Goal: Task Accomplishment & Management: Manage account settings

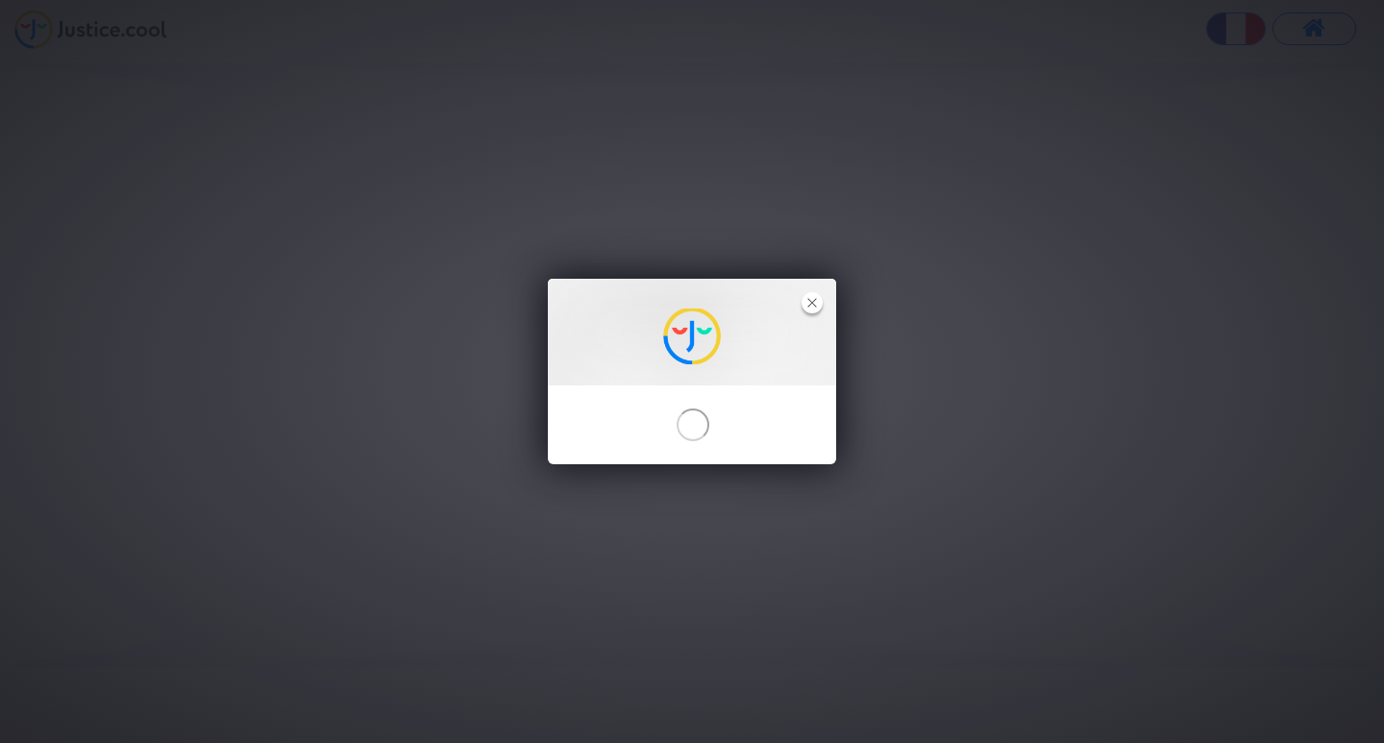
click at [812, 304] on icon "close" at bounding box center [812, 303] width 10 height 10
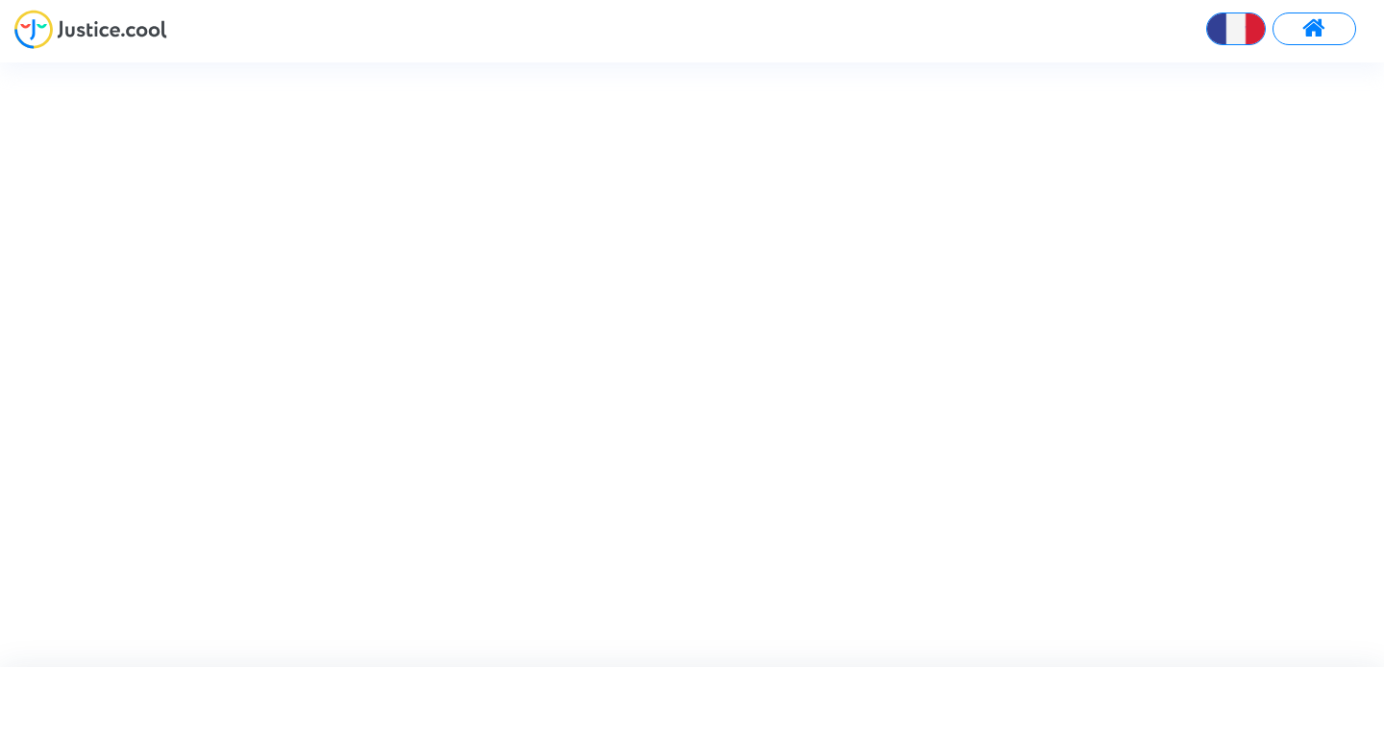
click at [1301, 21] on button at bounding box center [1315, 28] width 84 height 33
type input "[PERSON_NAME][EMAIL_ADDRESS][PERSON_NAME][DOMAIN_NAME]"
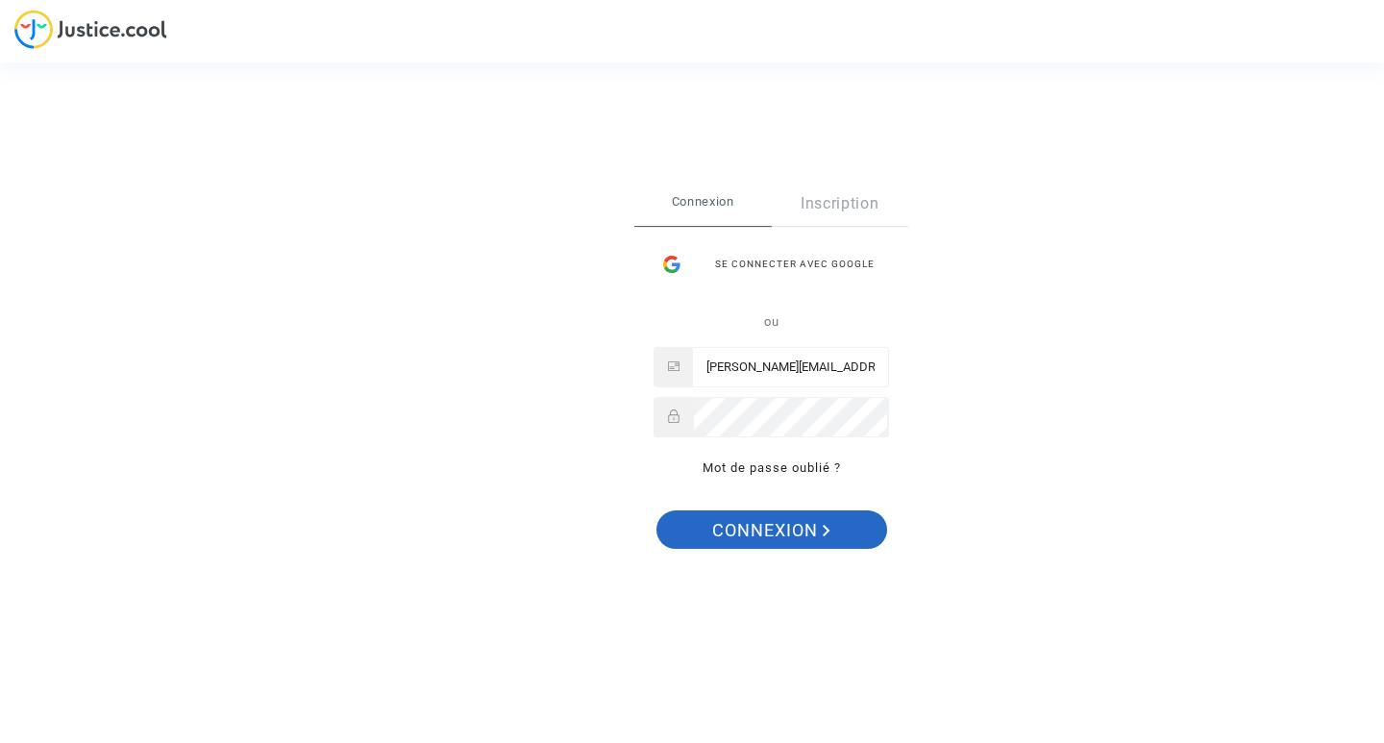
click at [790, 529] on span "Connexion" at bounding box center [771, 530] width 118 height 40
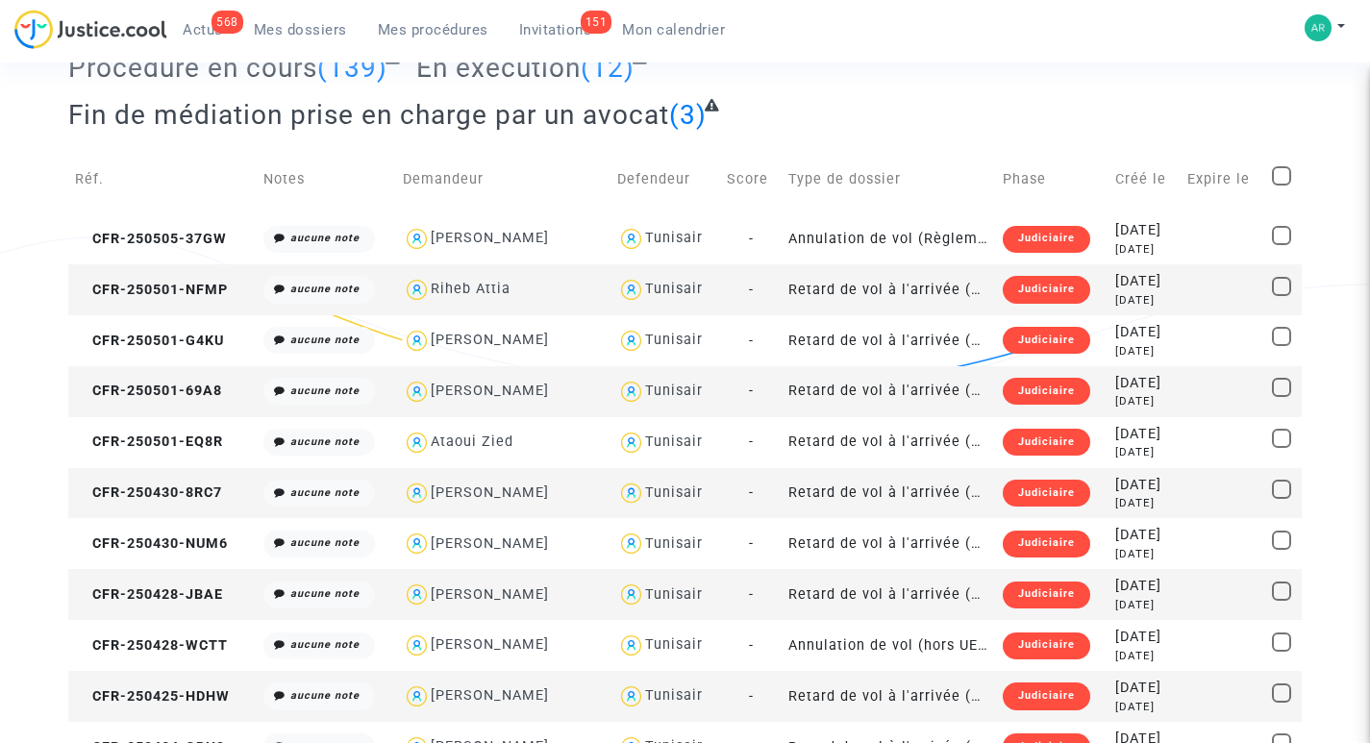
scroll to position [192, 0]
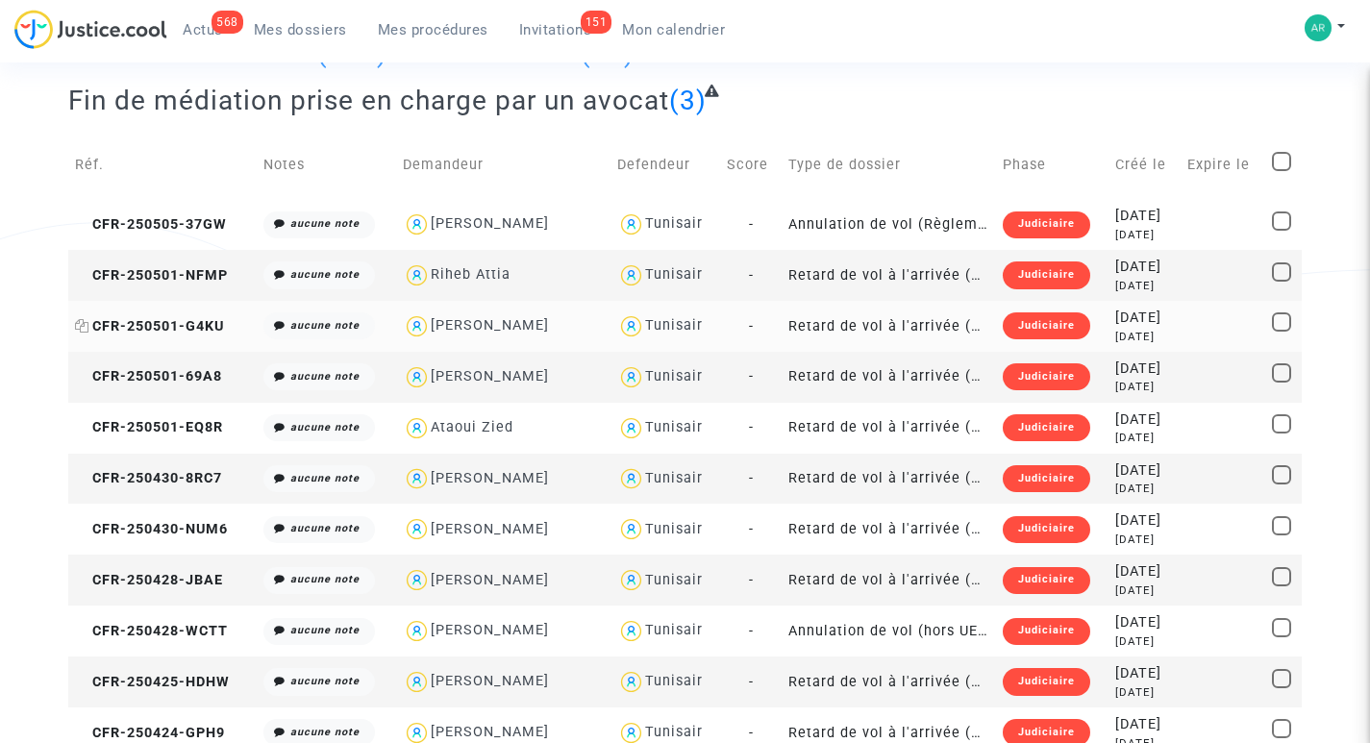
click at [156, 321] on span "CFR-250501-G4KU" at bounding box center [149, 326] width 149 height 16
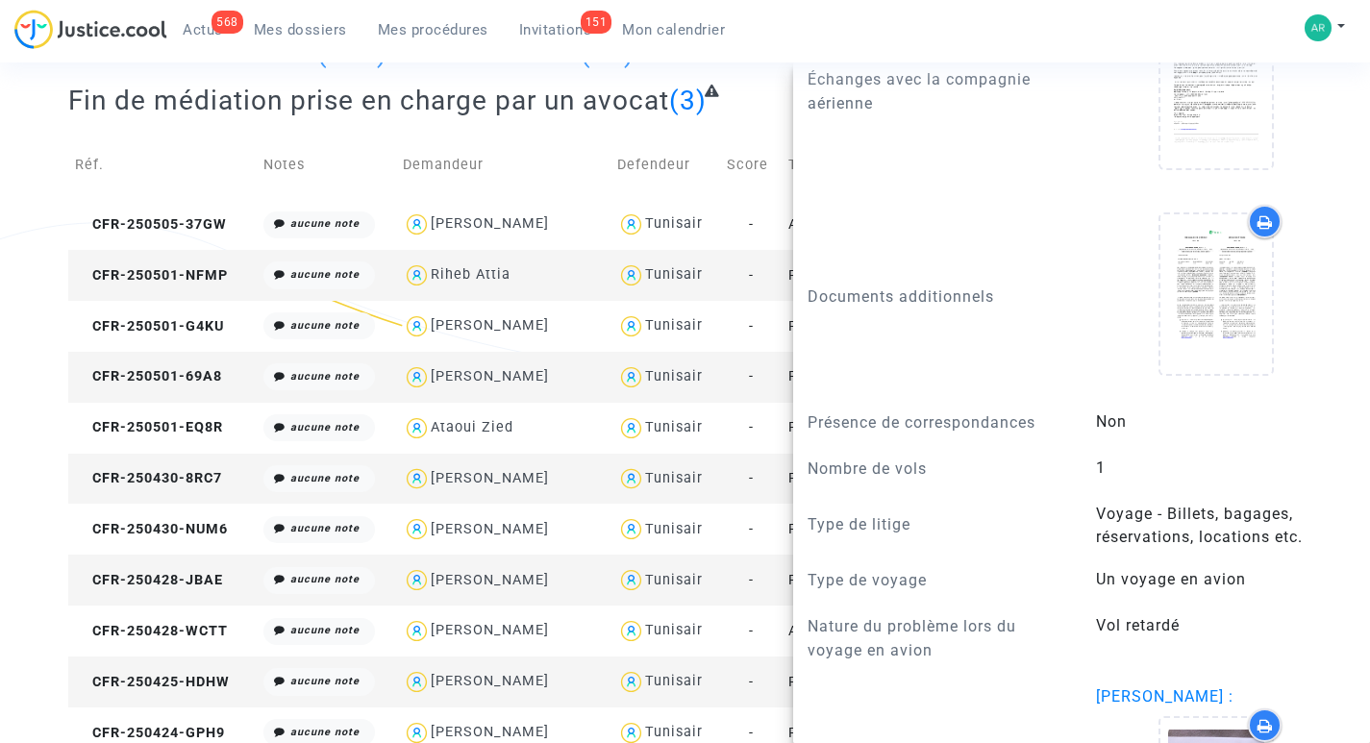
scroll to position [1153, 0]
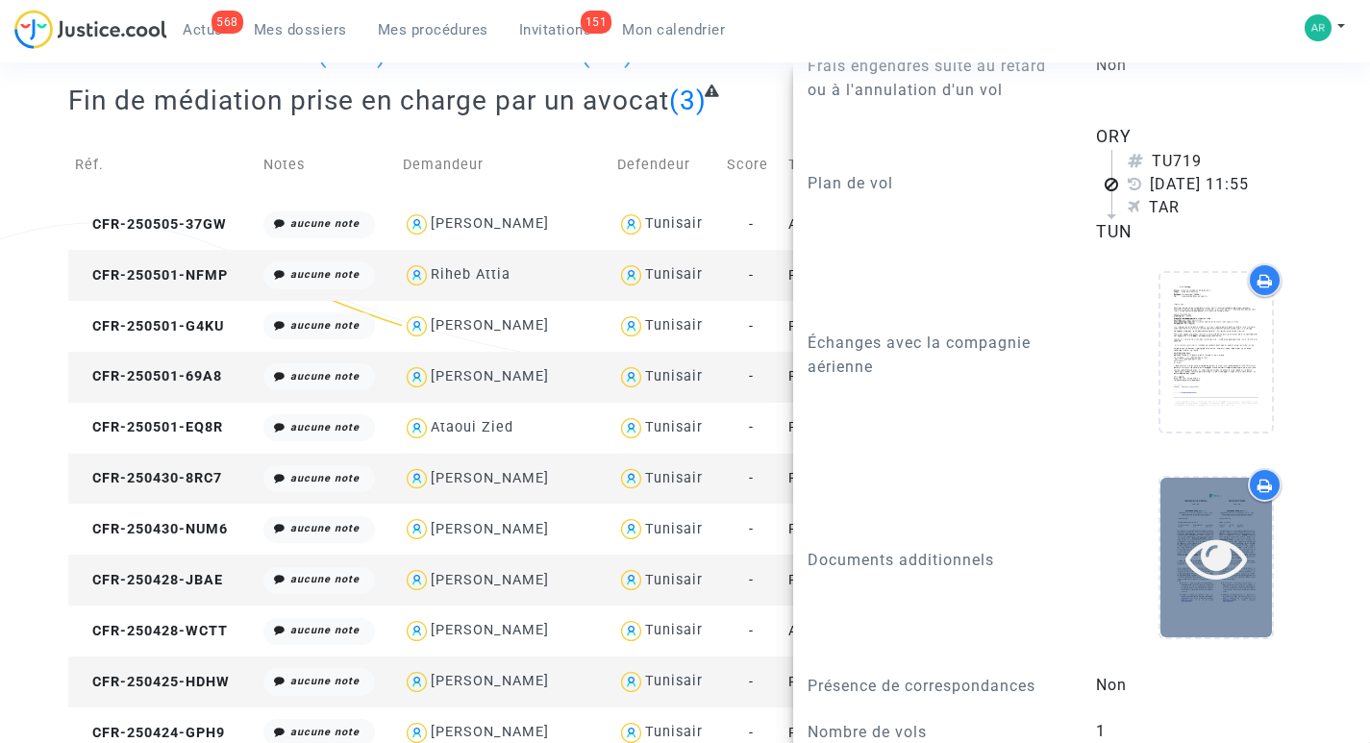
click at [1197, 540] on icon at bounding box center [1216, 558] width 62 height 62
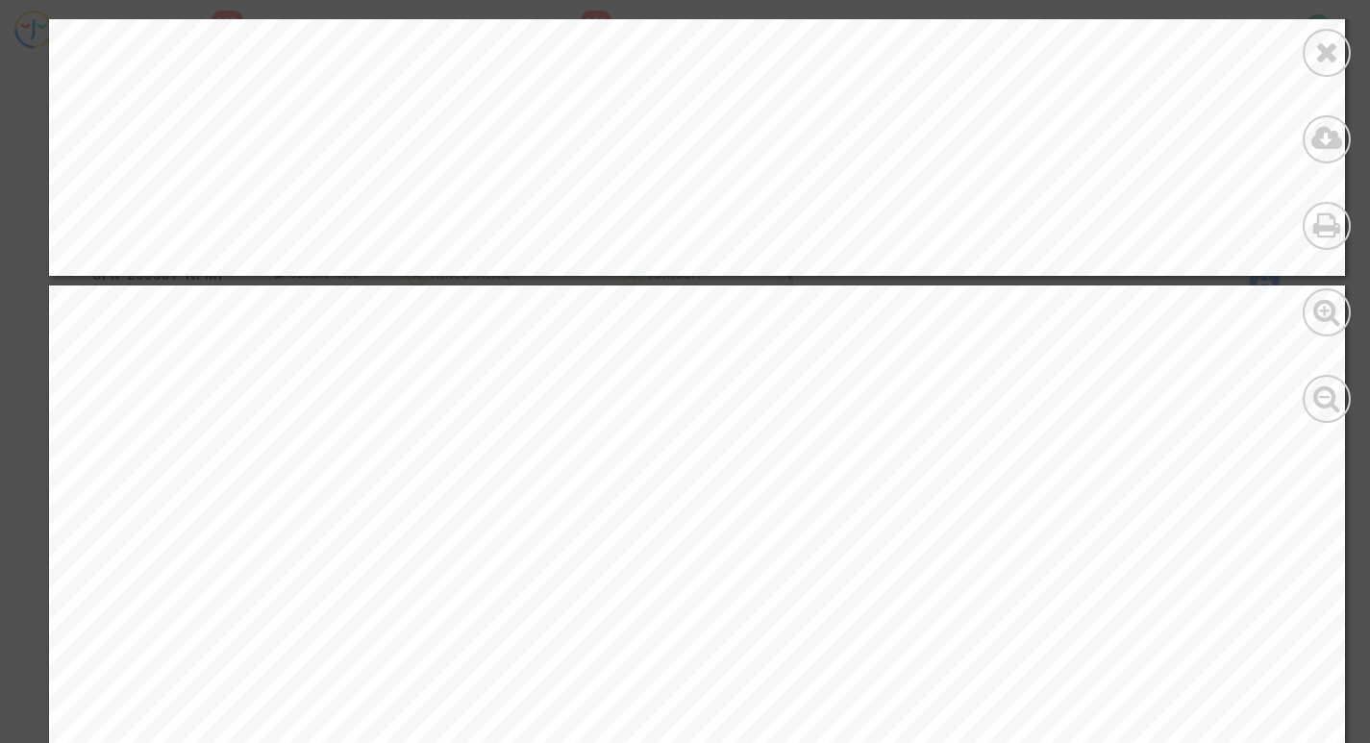
scroll to position [1826, 0]
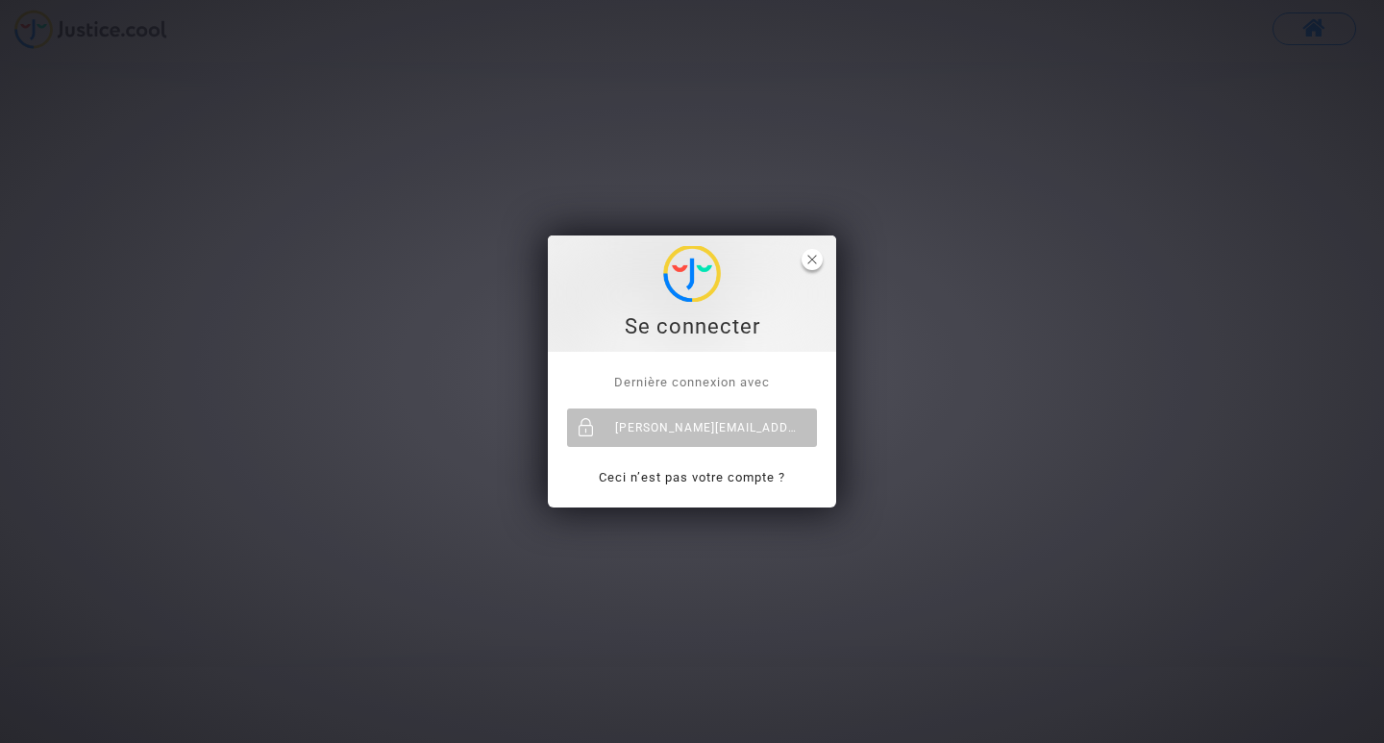
click at [806, 262] on span "close" at bounding box center [812, 259] width 21 height 21
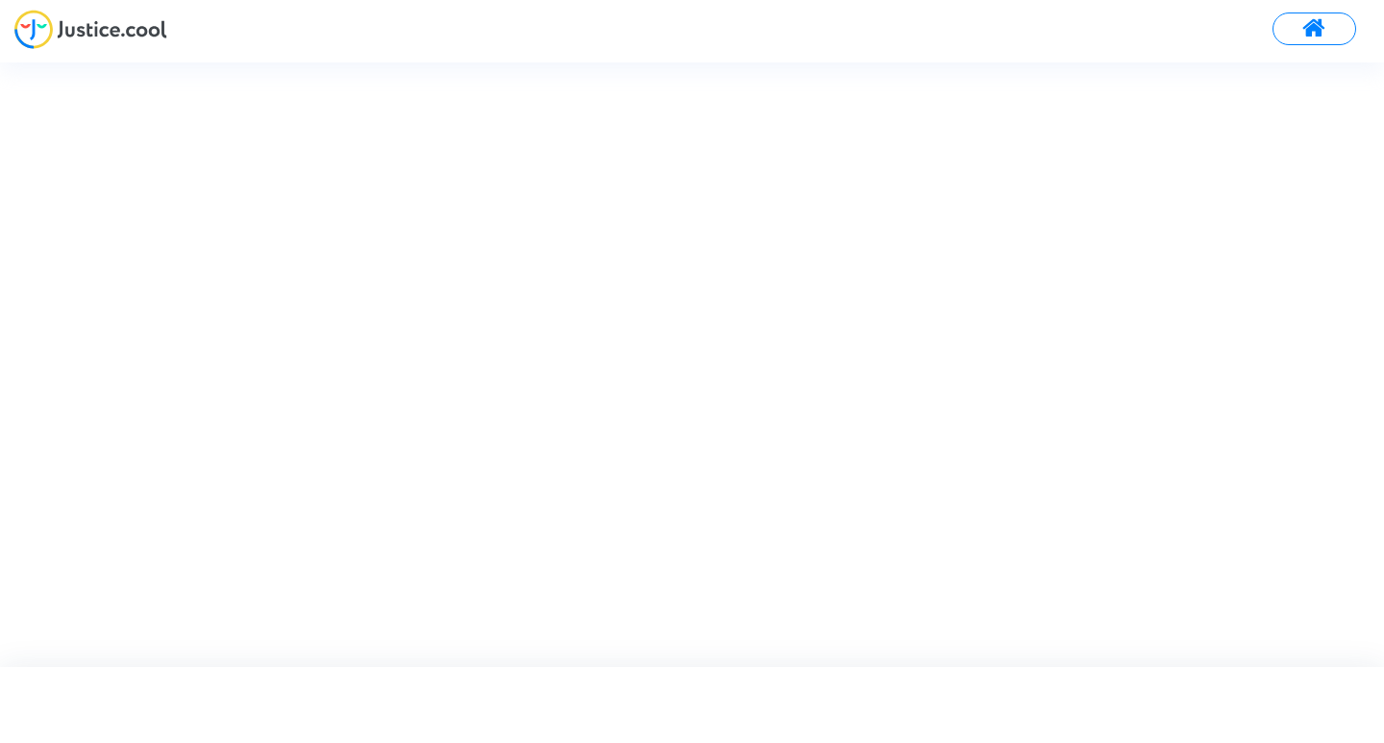
click at [1316, 14] on button at bounding box center [1315, 28] width 84 height 33
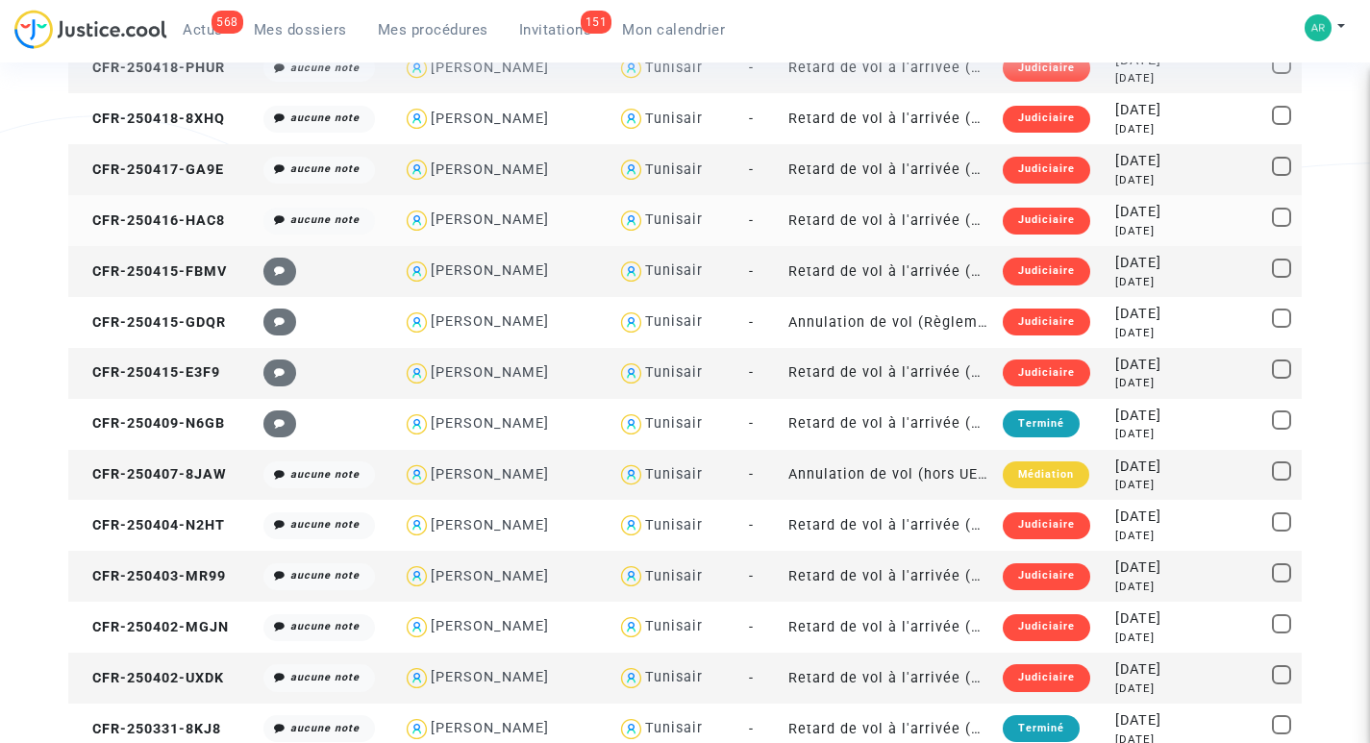
scroll to position [1826, 0]
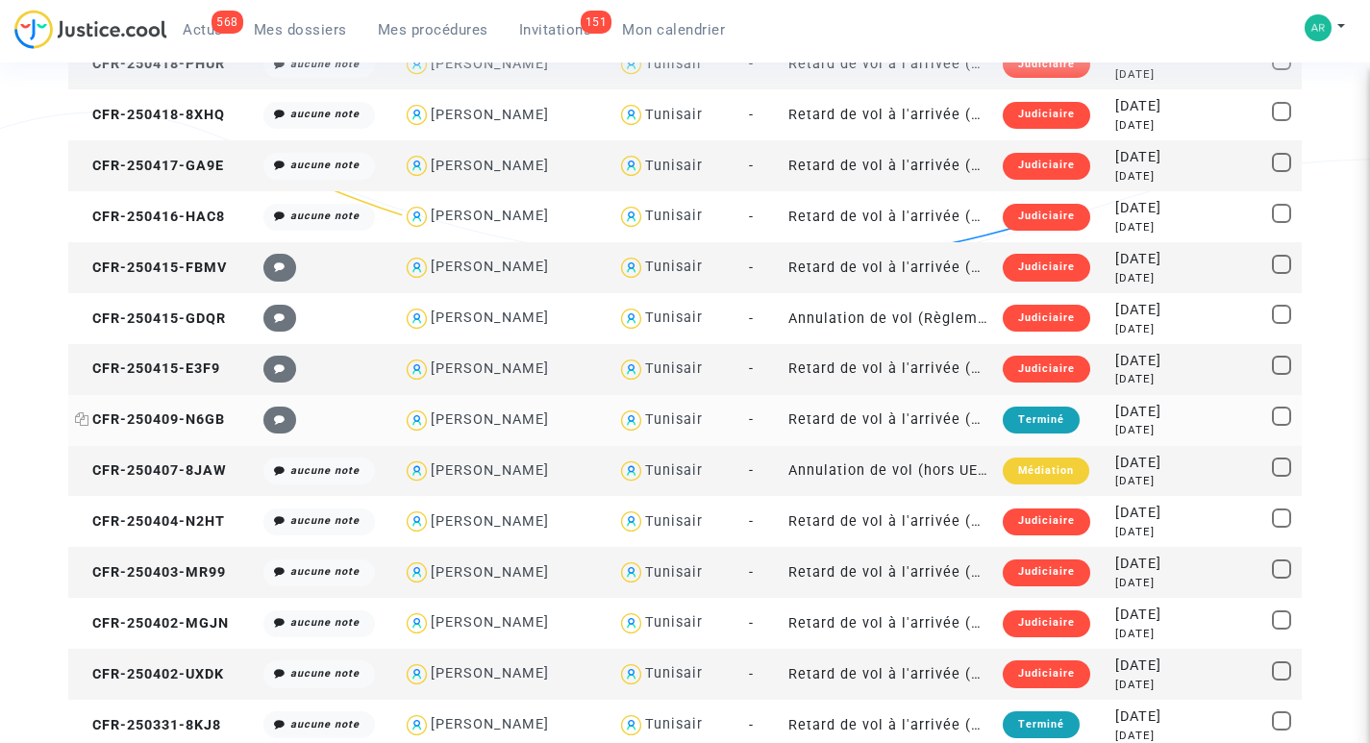
click at [133, 420] on span "CFR-250409-N6GB" at bounding box center [150, 419] width 150 height 16
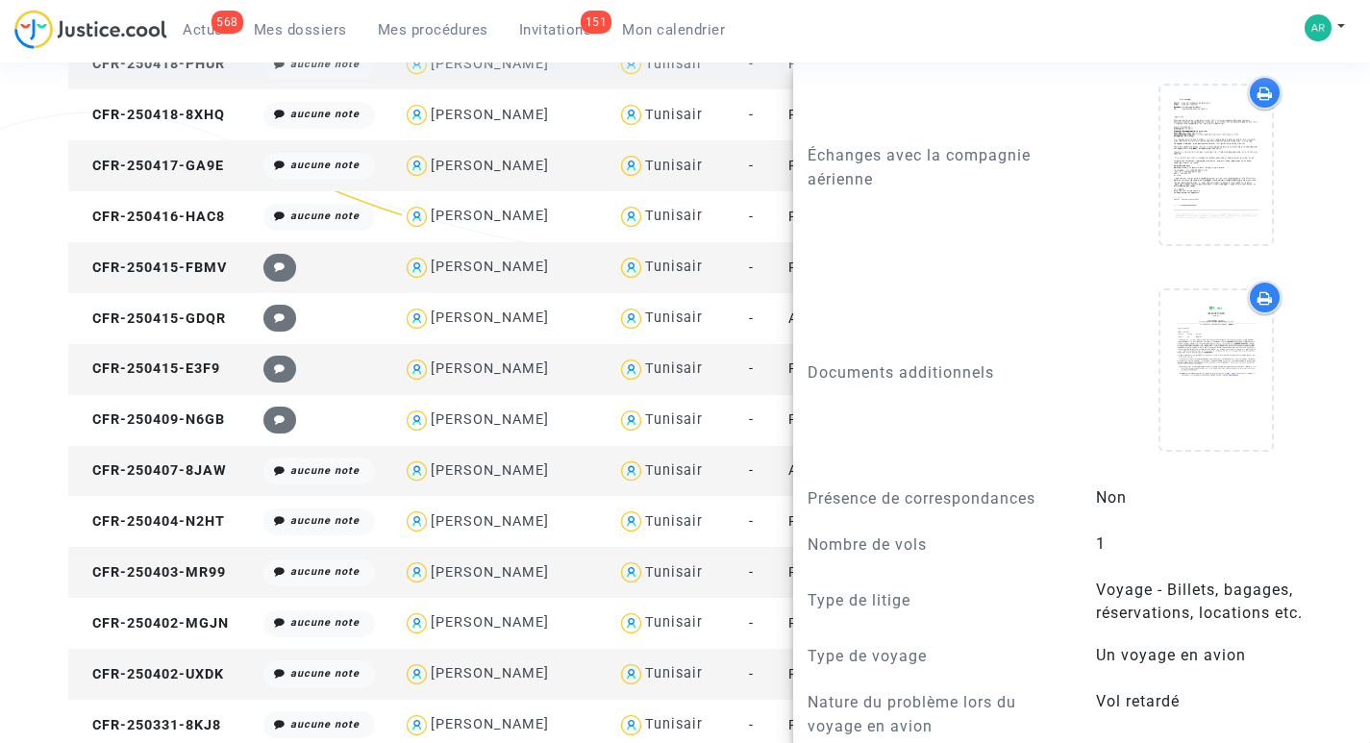
scroll to position [1346, 0]
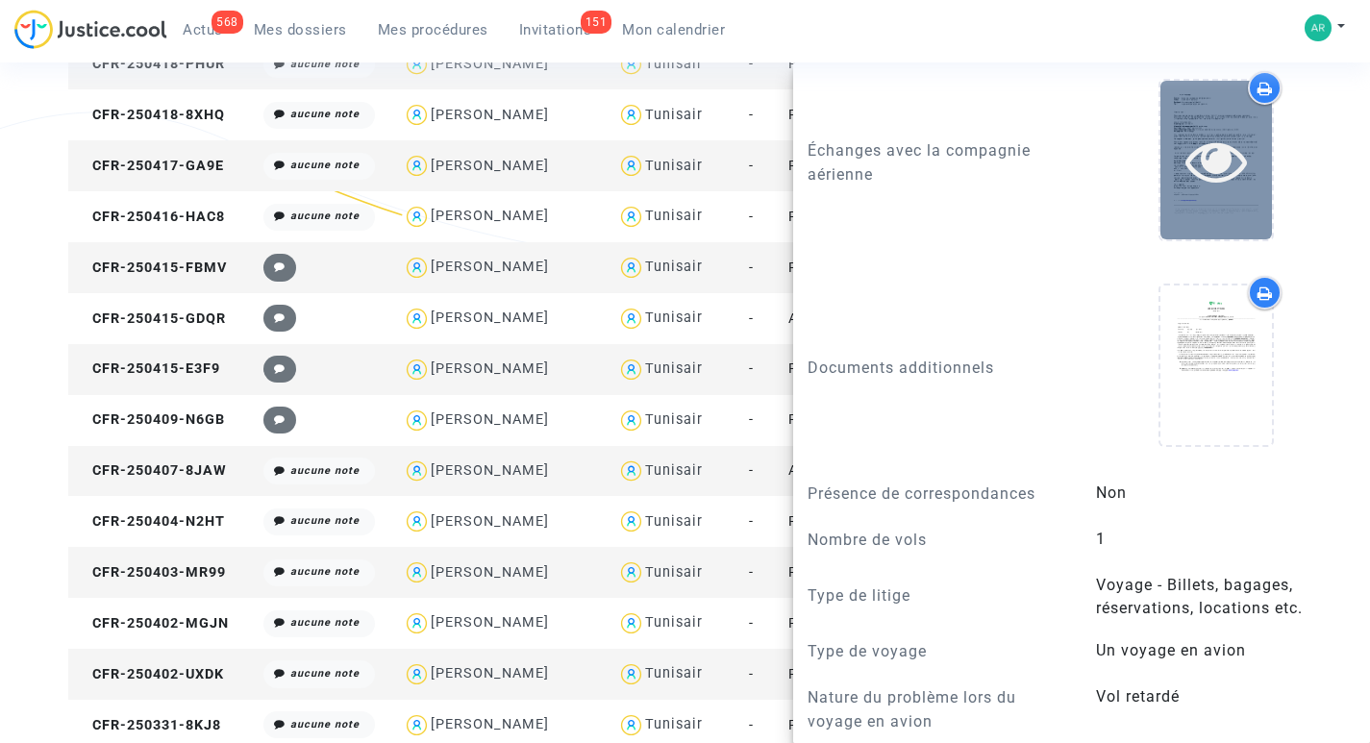
click at [1215, 157] on icon at bounding box center [1216, 161] width 62 height 62
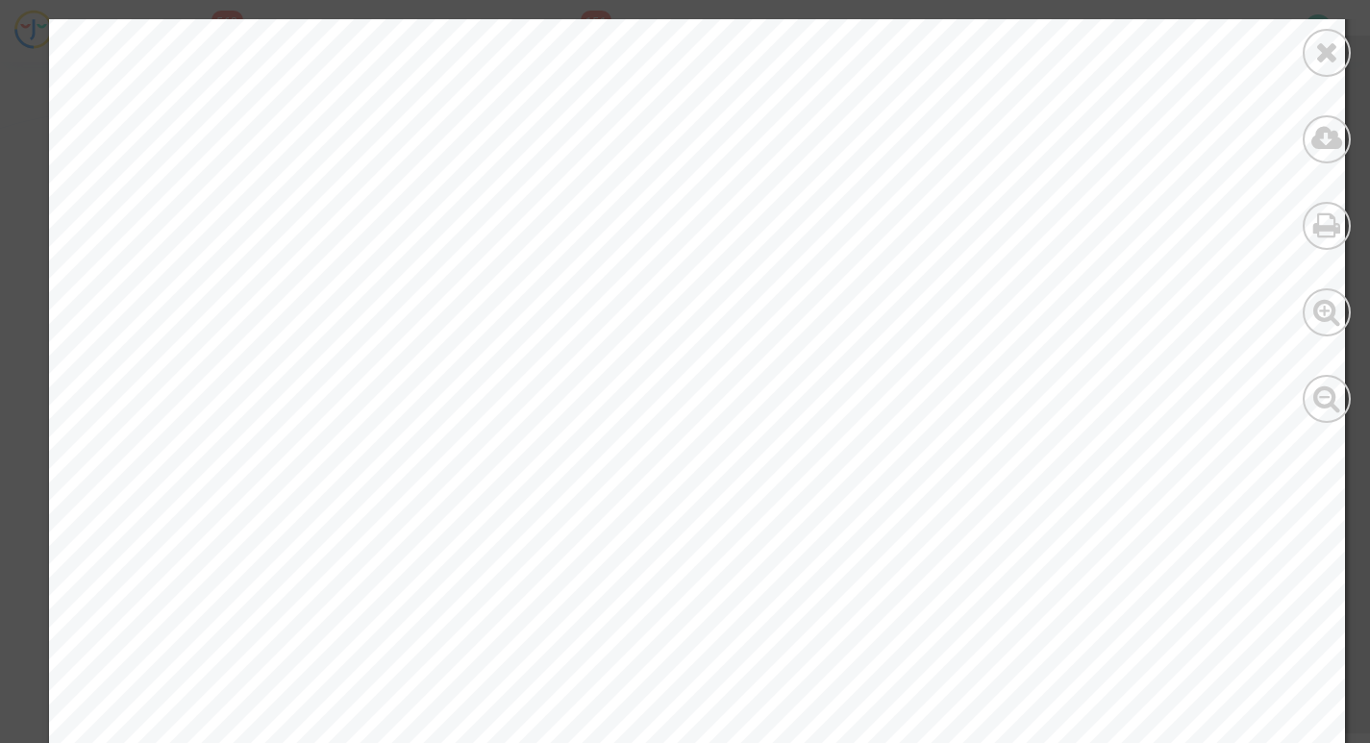
scroll to position [0, 0]
click at [1338, 49] on icon at bounding box center [1327, 51] width 24 height 29
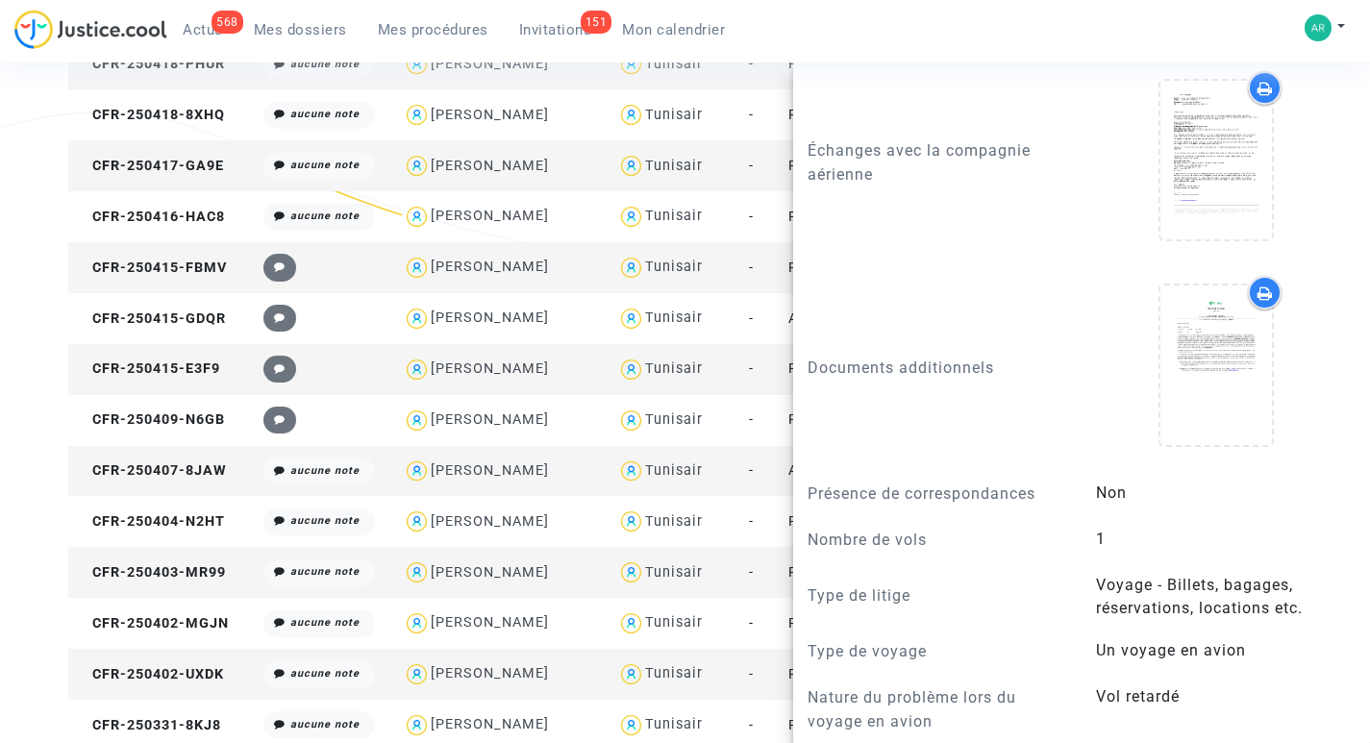
click at [530, 259] on div "[PERSON_NAME]" at bounding box center [490, 267] width 118 height 16
type textarea "@"Soumana Abdou" @"Pitcher Avocat""
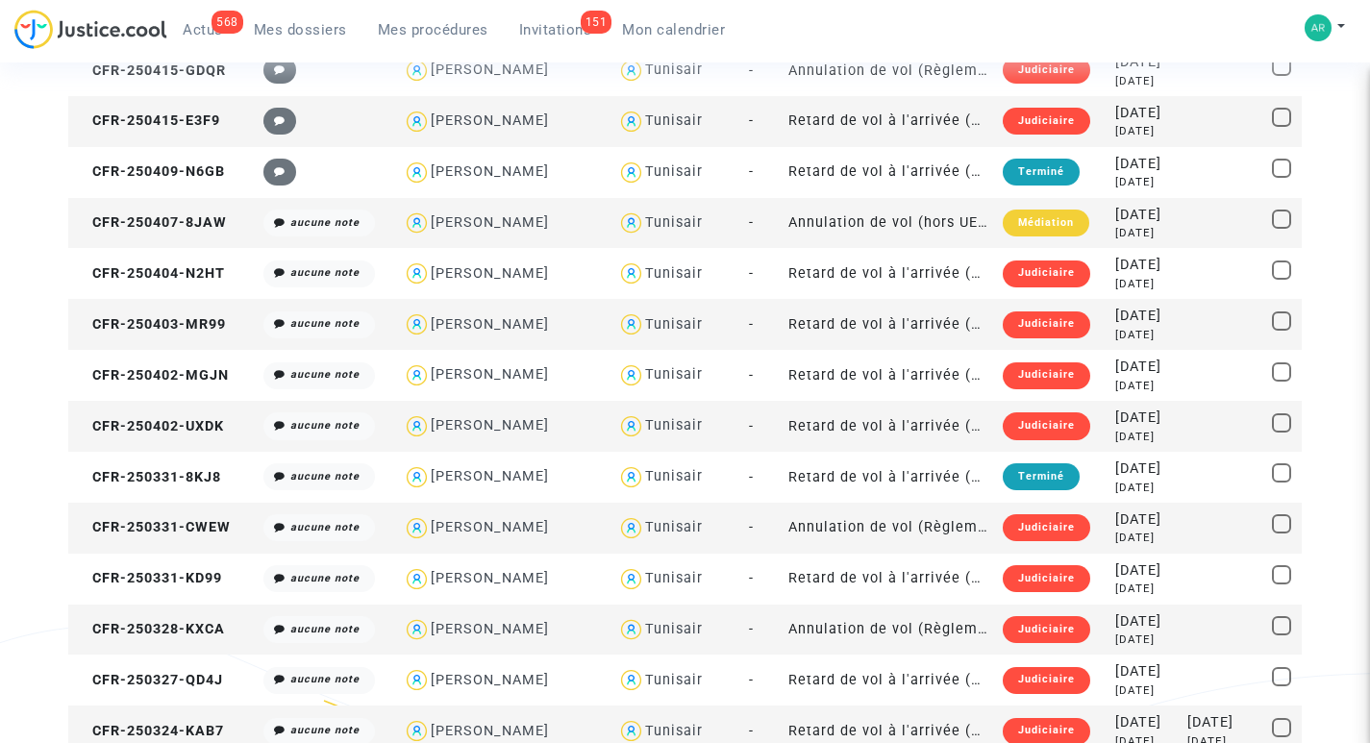
scroll to position [2257, 0]
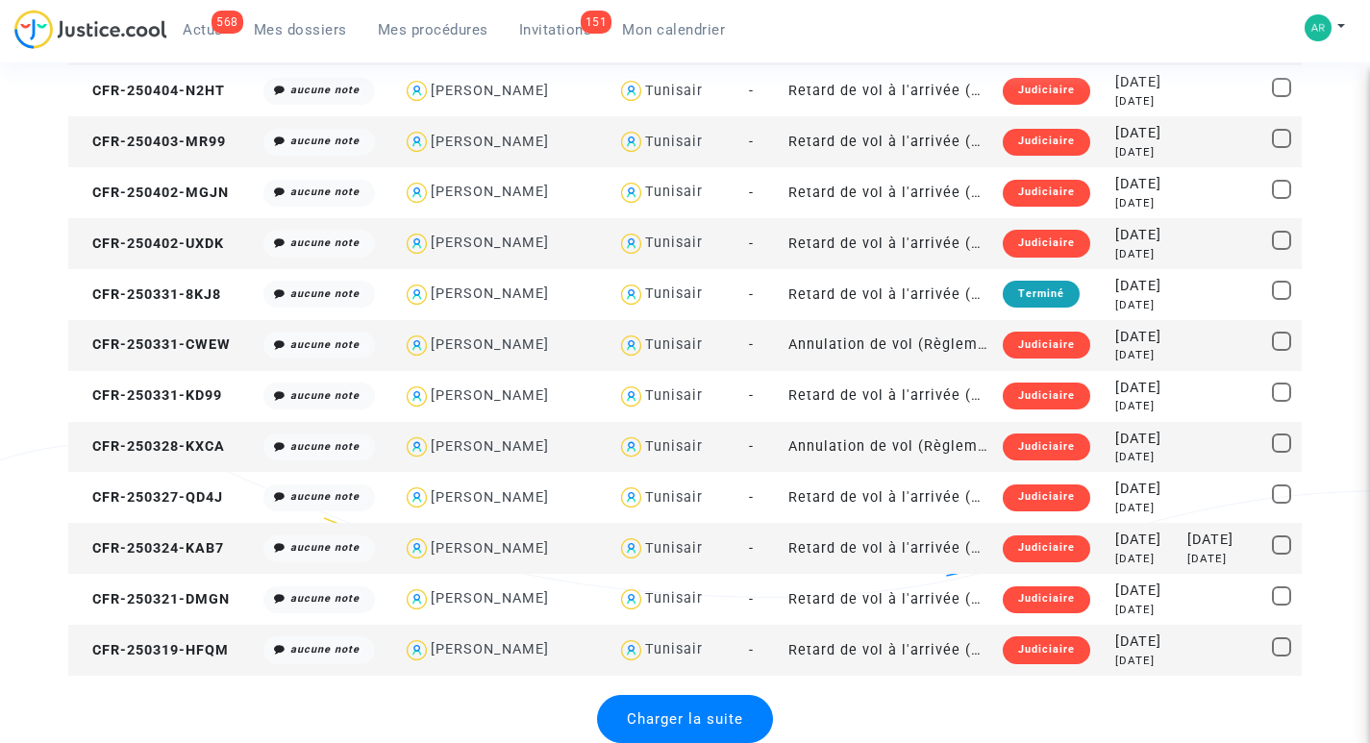
click at [675, 720] on span "Charger la suite" at bounding box center [685, 718] width 116 height 17
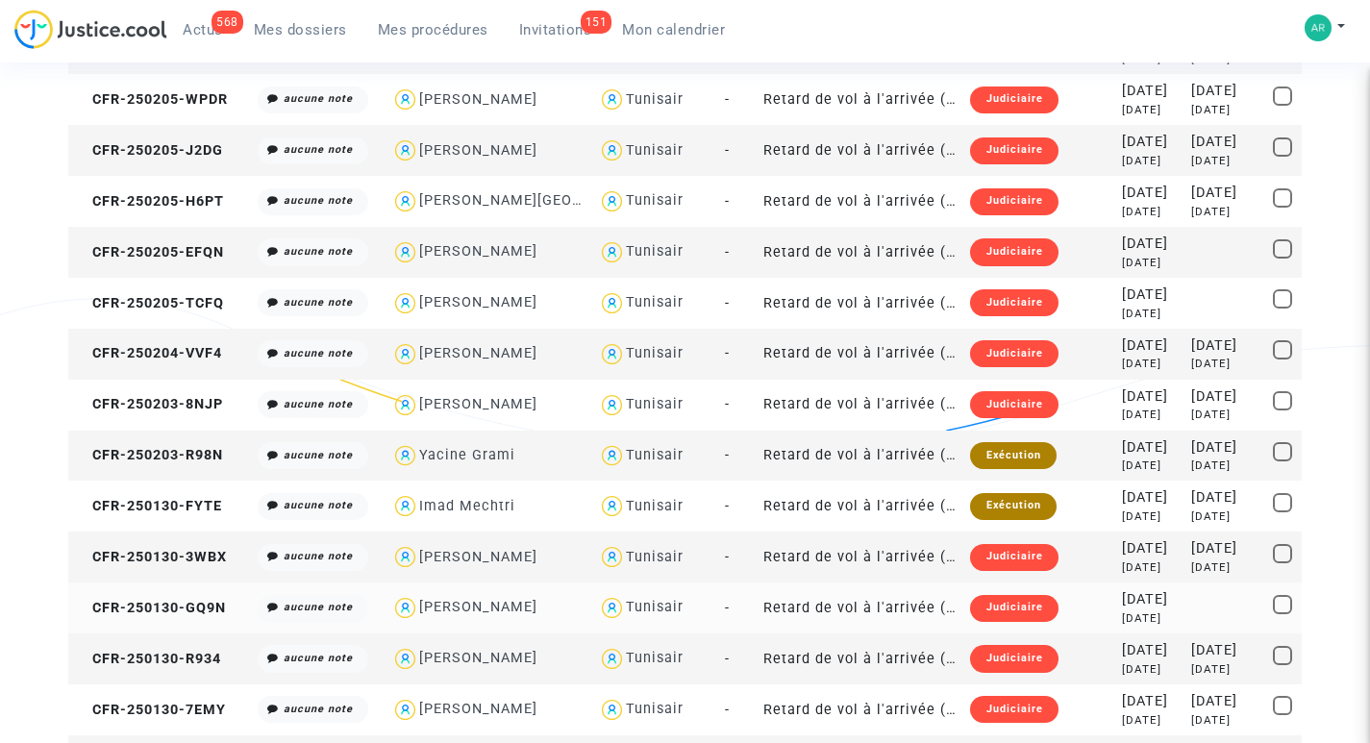
scroll to position [4798, 0]
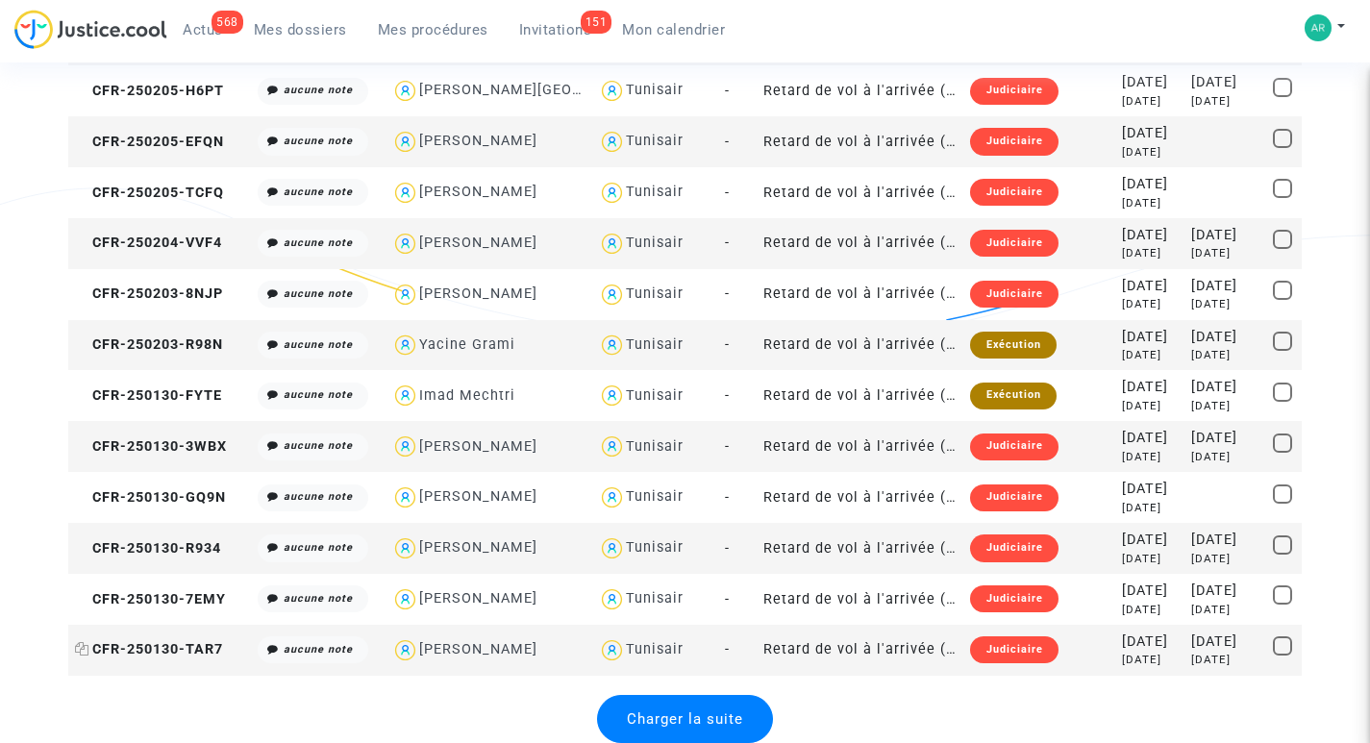
click at [164, 643] on span "CFR-250130-TAR7" at bounding box center [149, 649] width 148 height 16
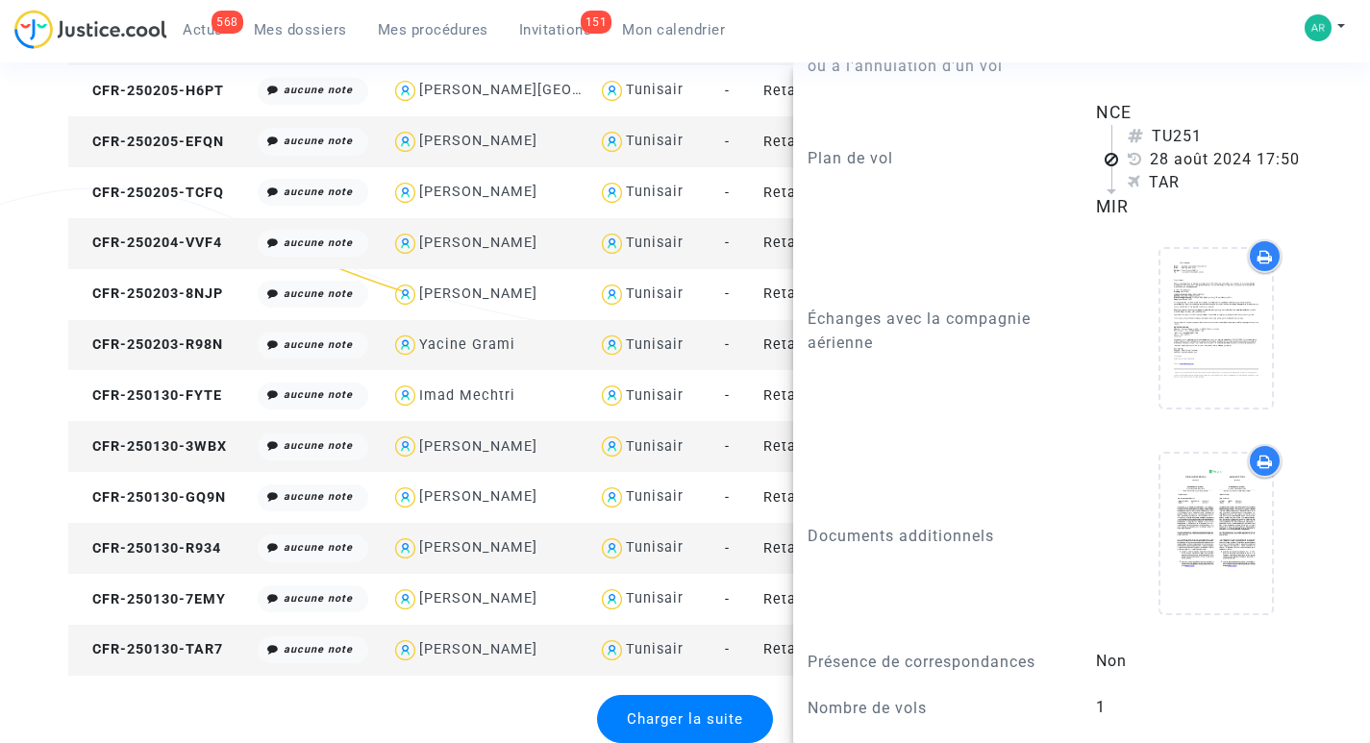
scroll to position [1346, 0]
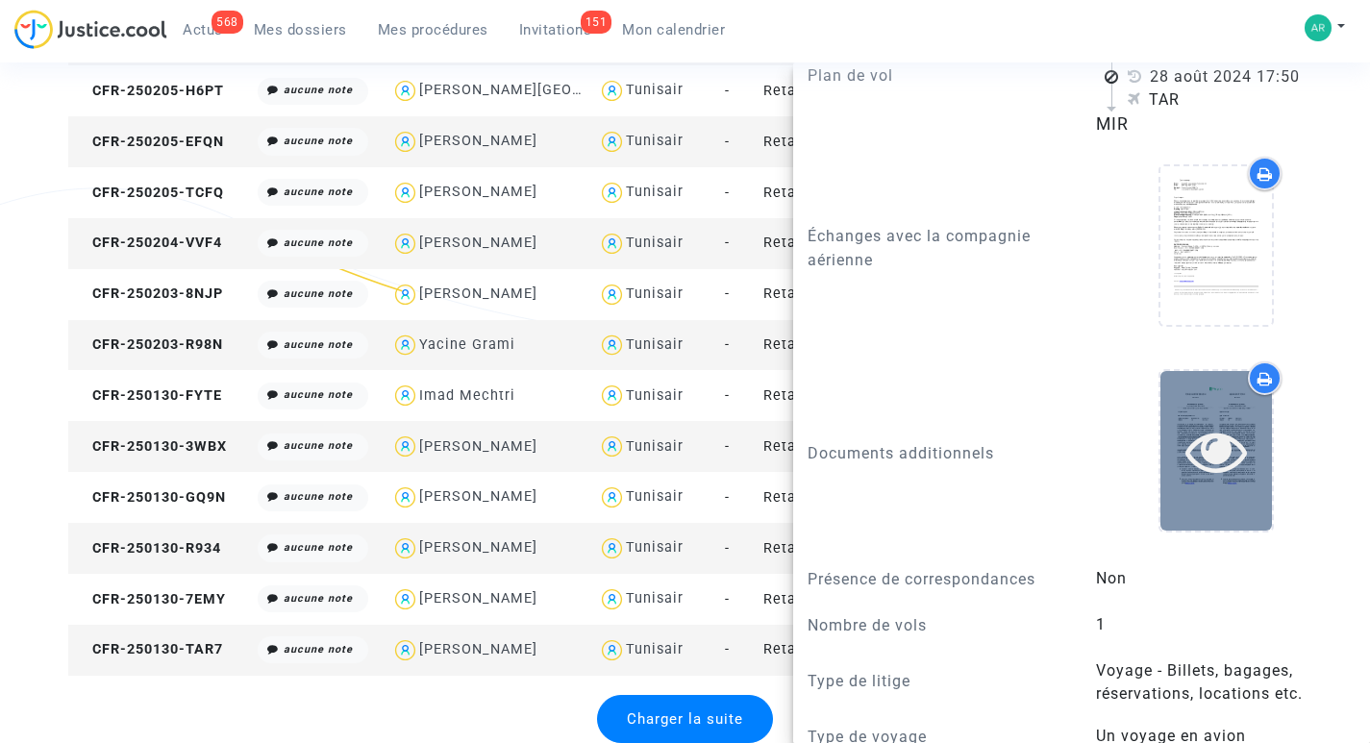
click at [1218, 371] on div at bounding box center [1215, 450] width 111 height 159
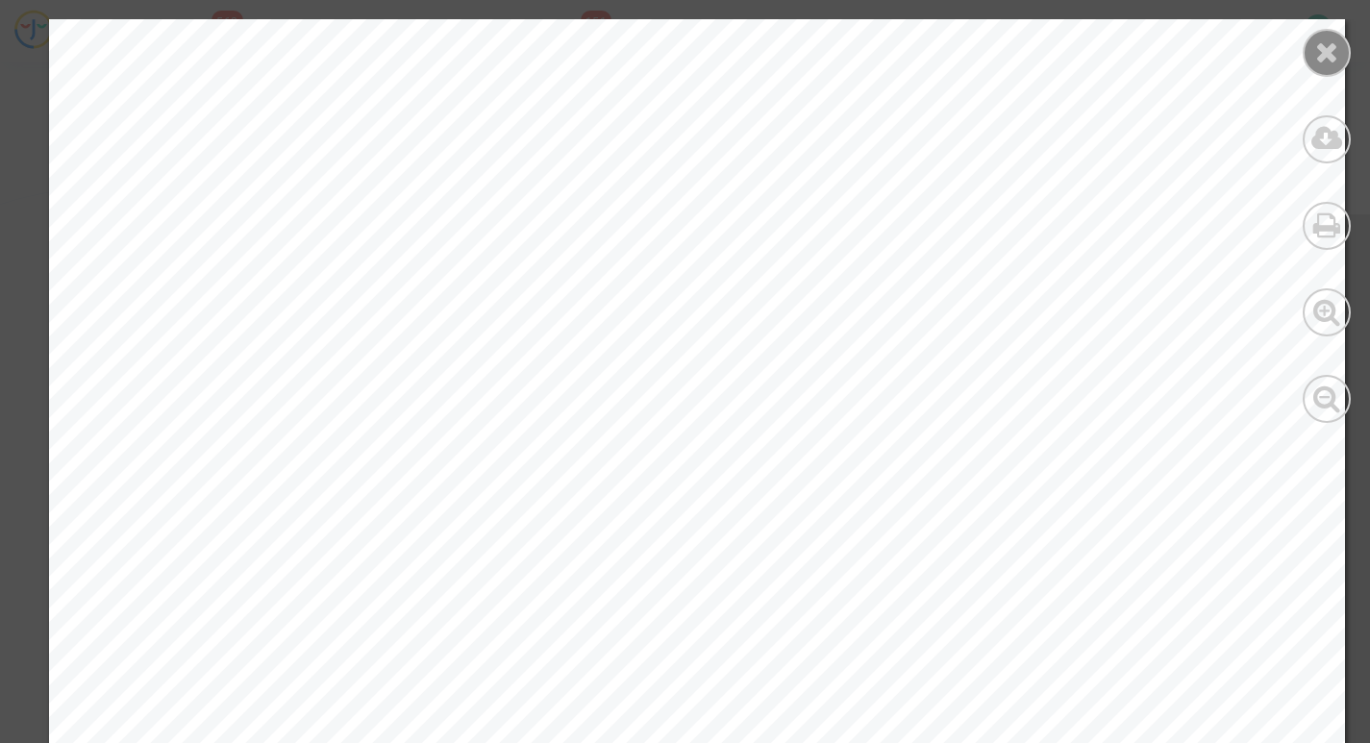
click at [1332, 55] on icon at bounding box center [1327, 51] width 24 height 29
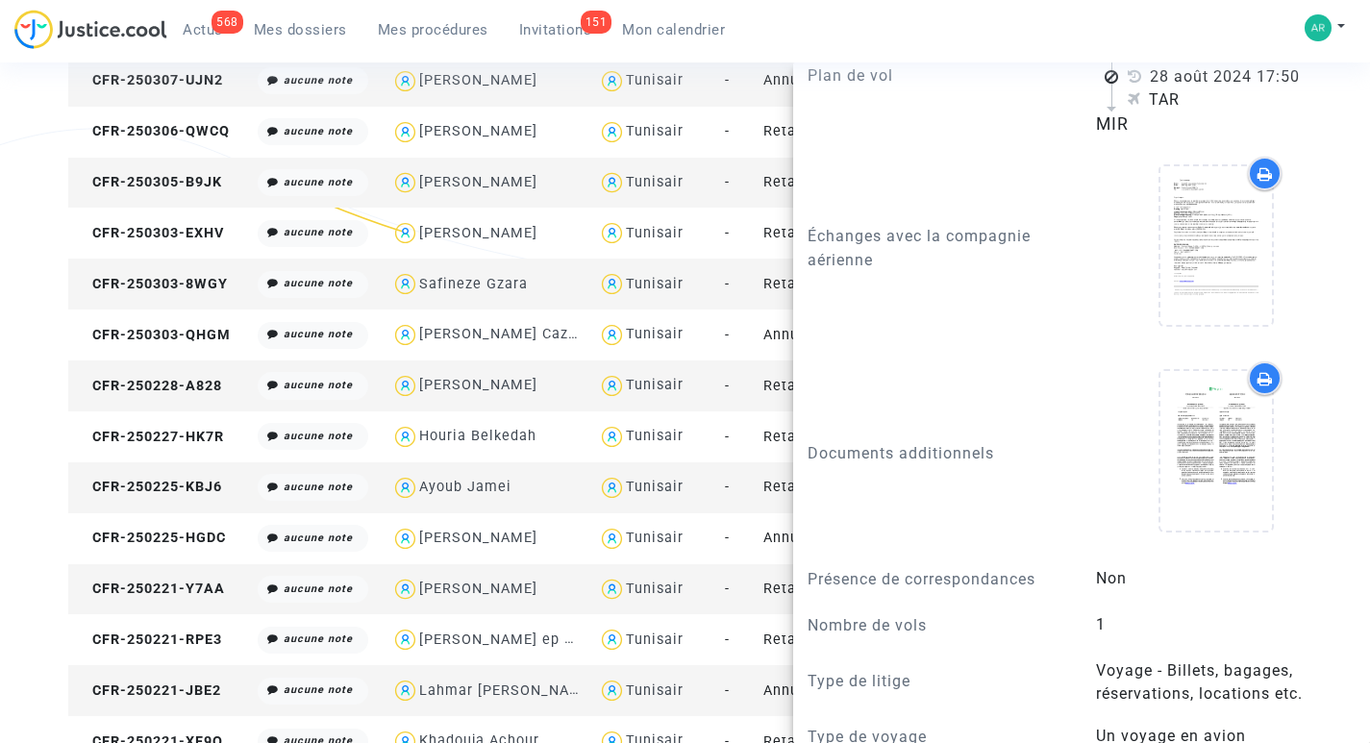
scroll to position [3164, 0]
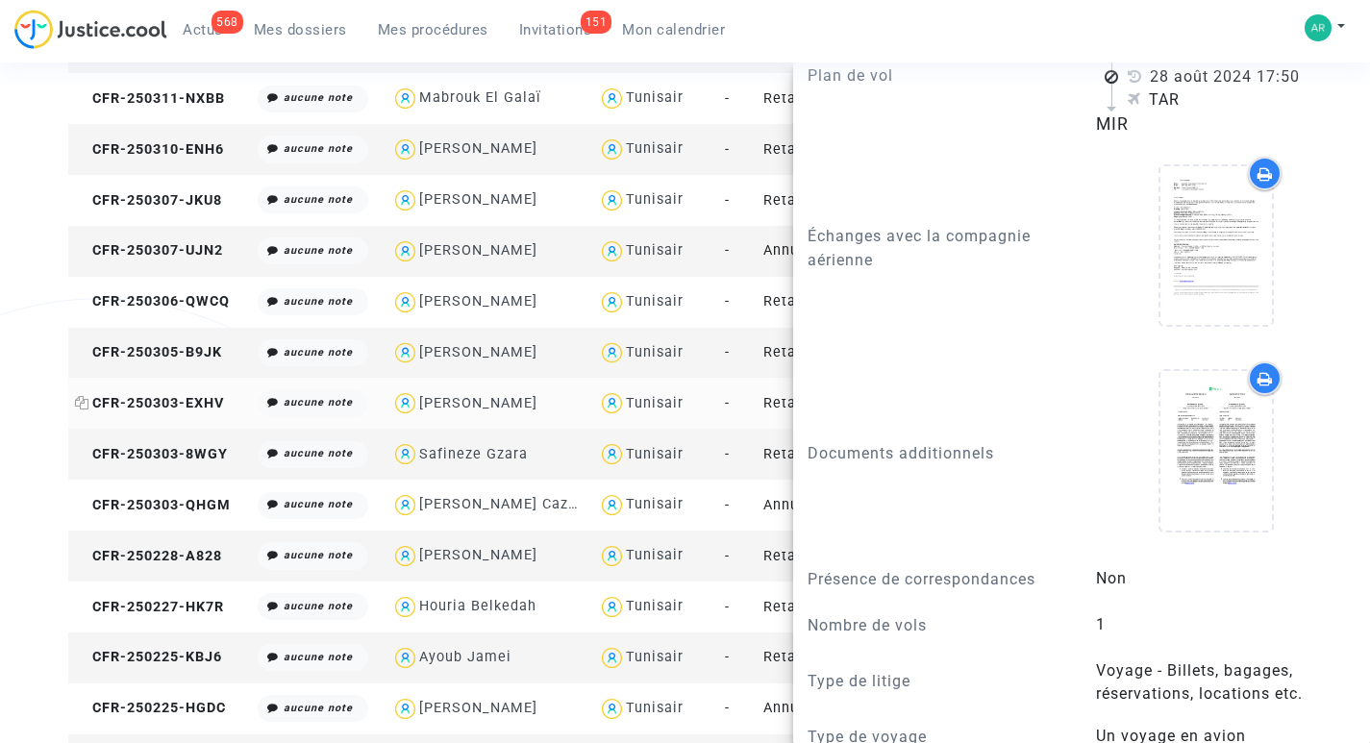
click at [158, 398] on span "CFR-250303-EXHV" at bounding box center [149, 403] width 149 height 16
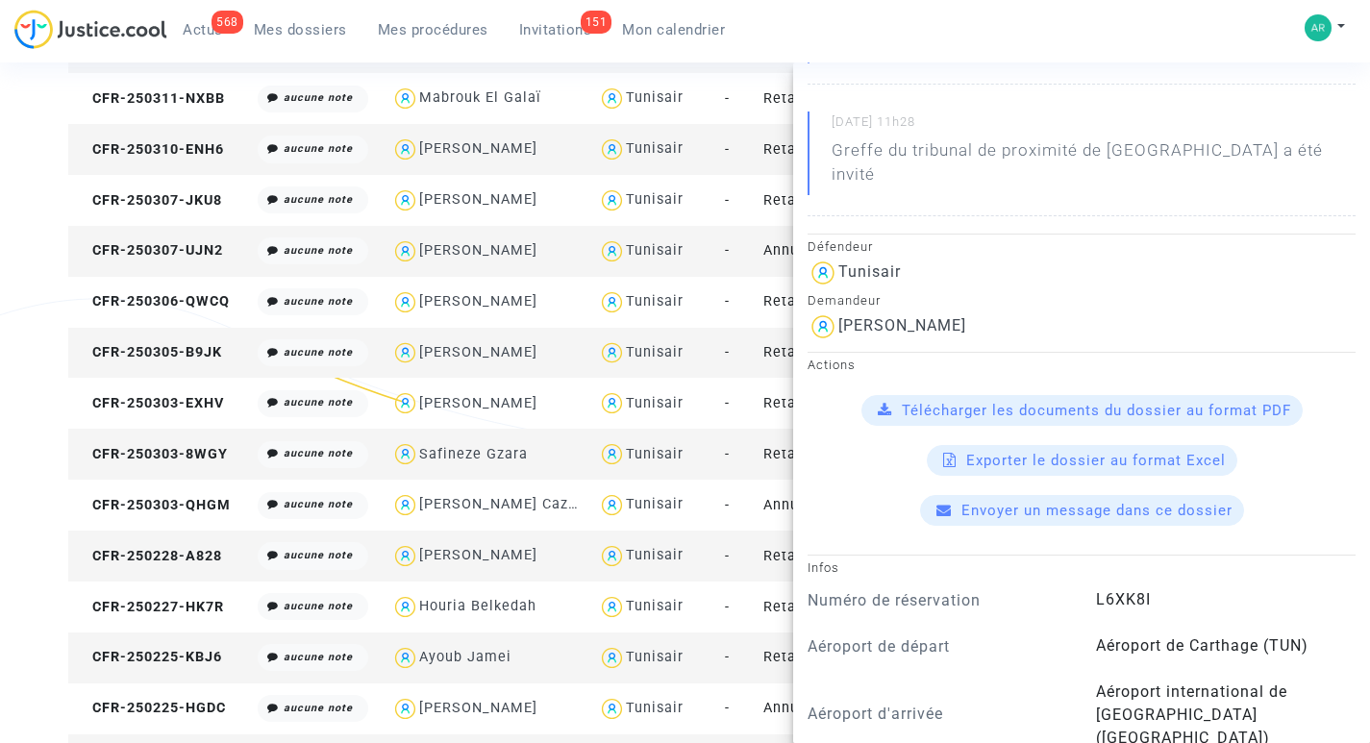
scroll to position [68, 0]
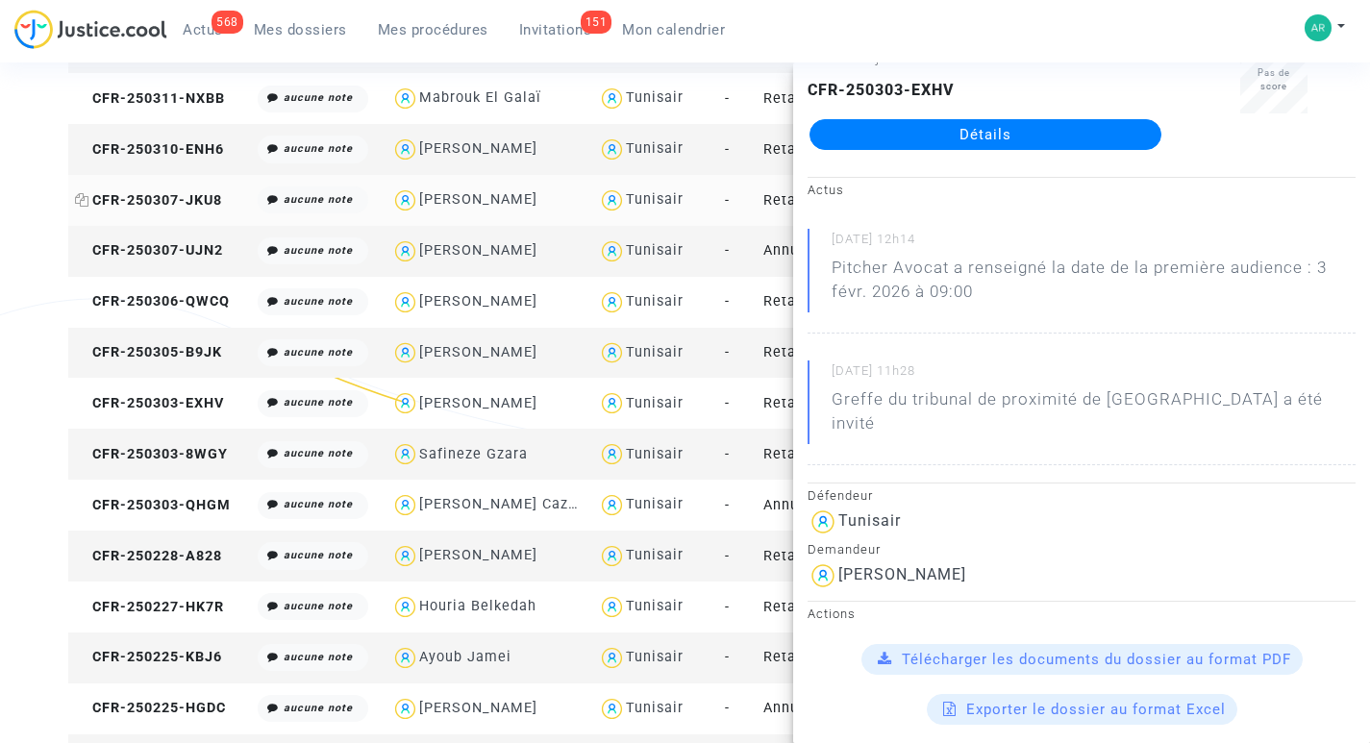
click at [160, 197] on span "CFR-250307-JKU8" at bounding box center [148, 200] width 147 height 16
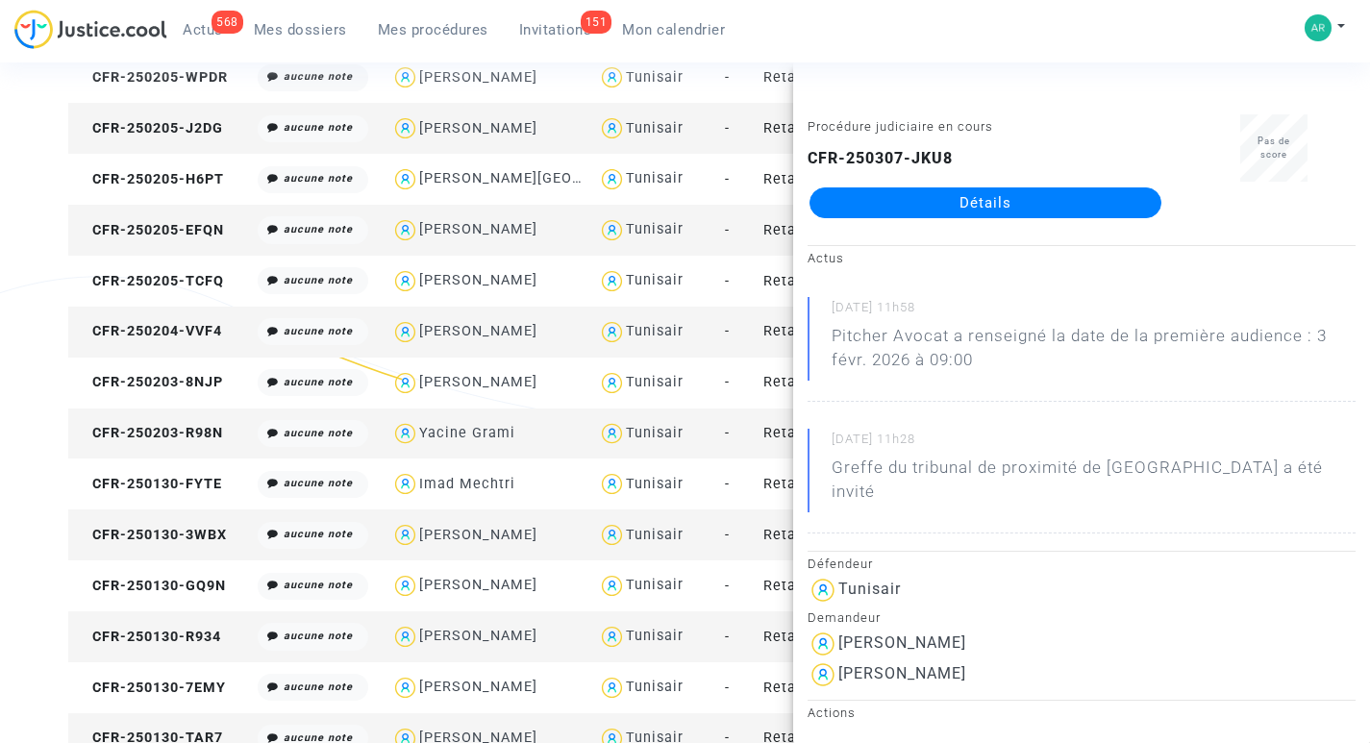
scroll to position [4798, 0]
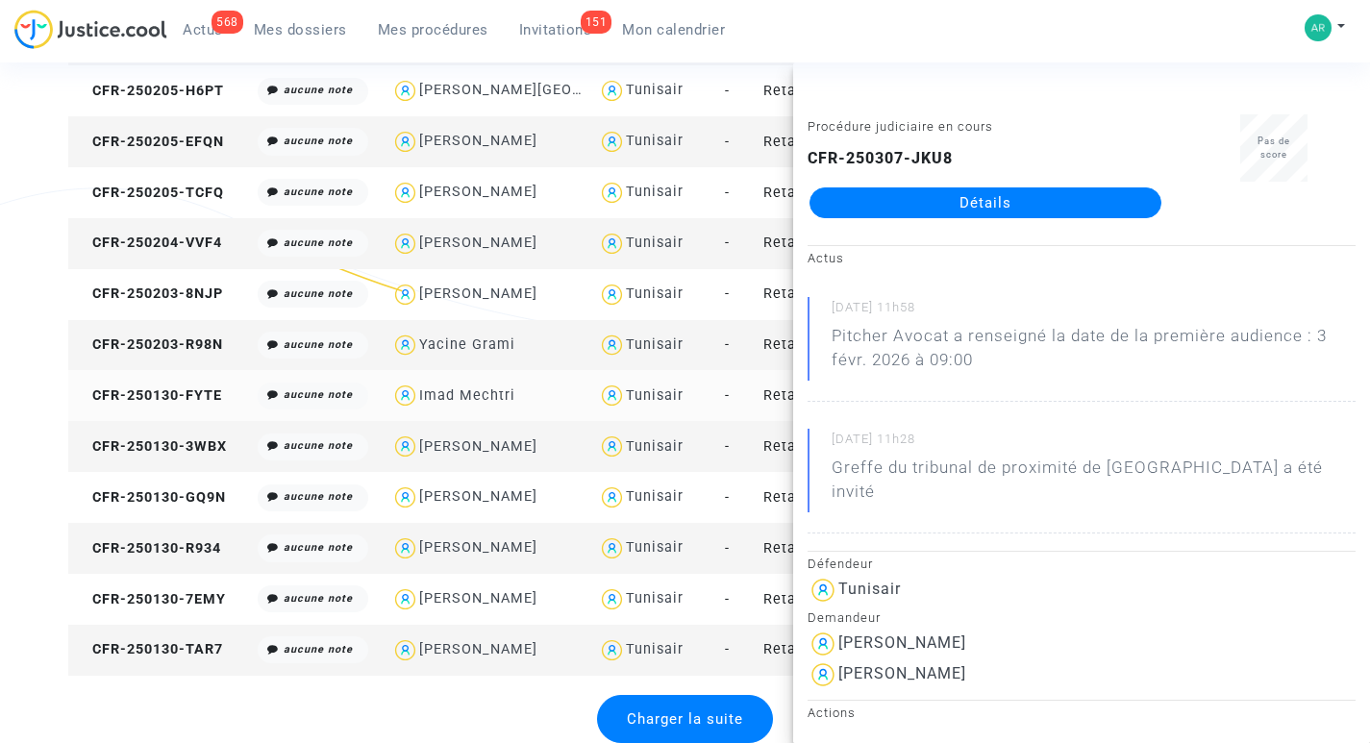
click at [780, 412] on td "Retard de vol à l'arrivée (Règlement CE n°261/2004)" at bounding box center [859, 395] width 207 height 51
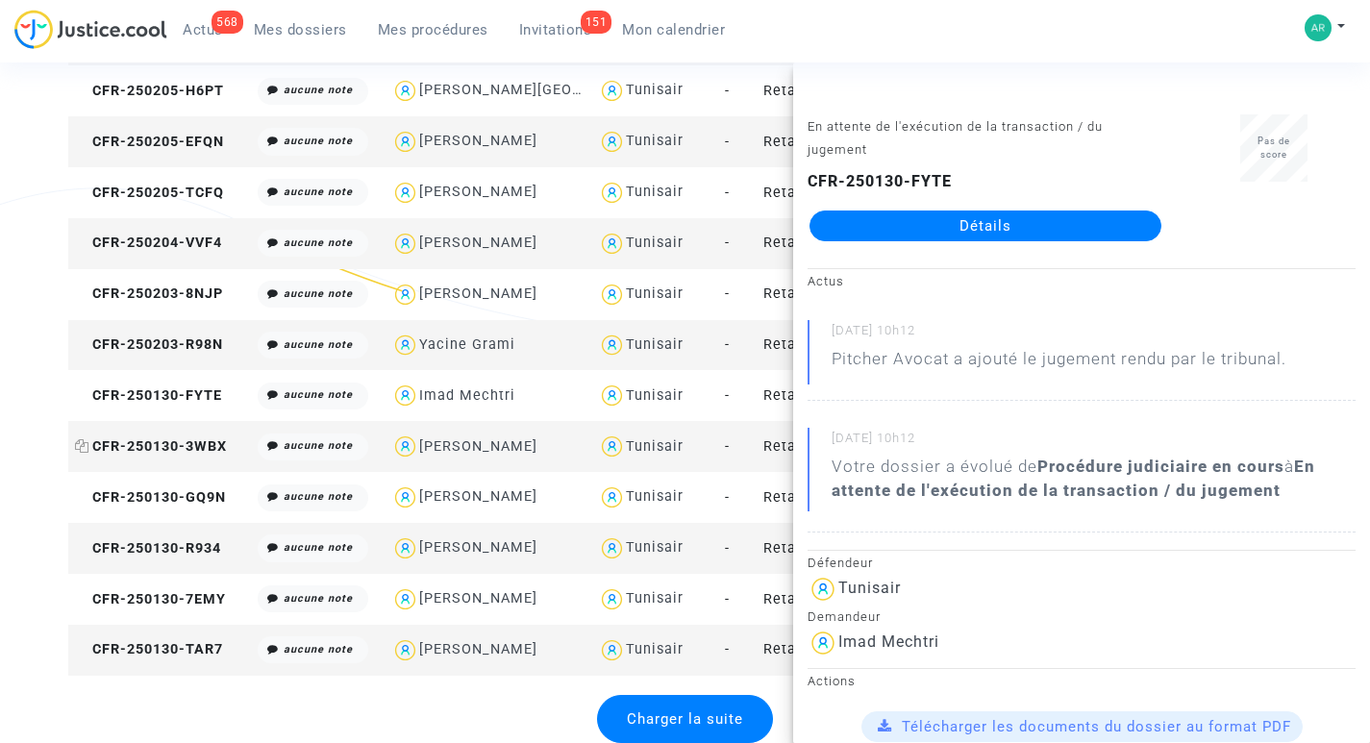
click at [166, 440] on span "CFR-250130-3WBX" at bounding box center [151, 446] width 152 height 16
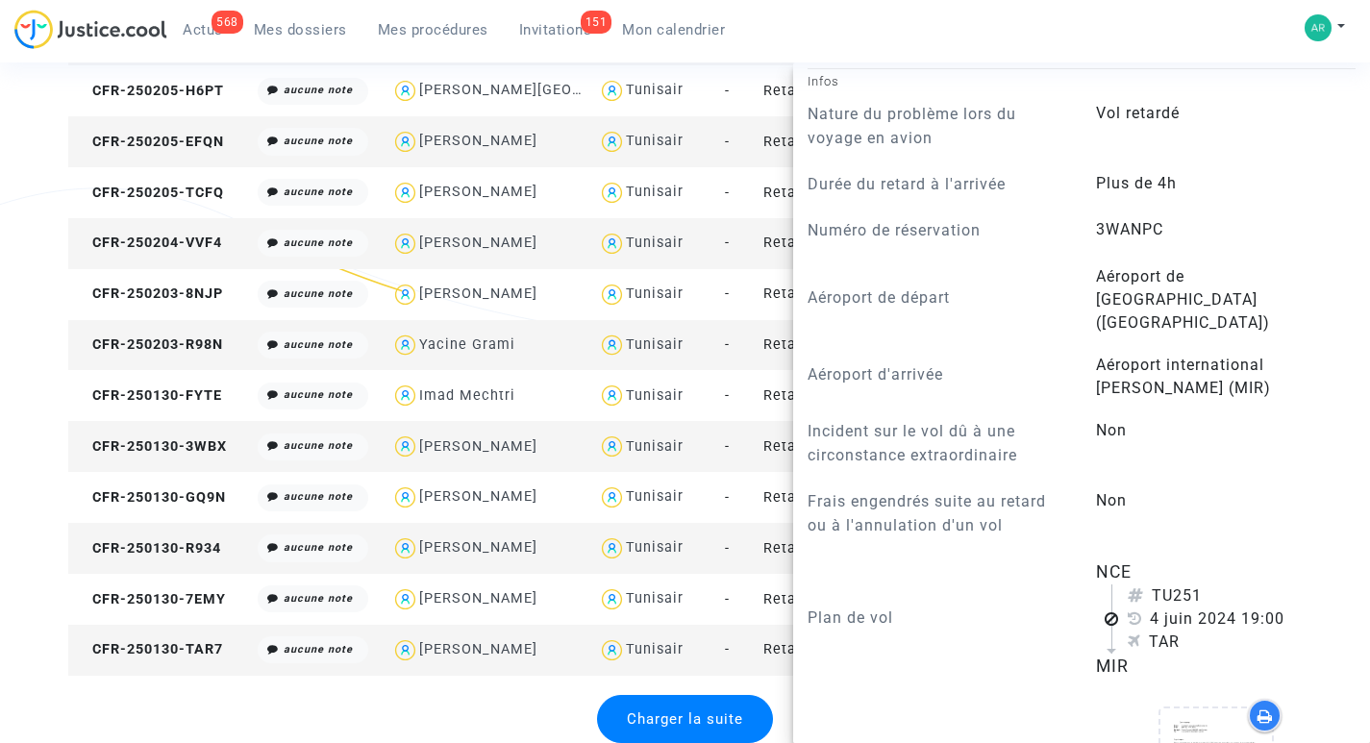
scroll to position [1442, 0]
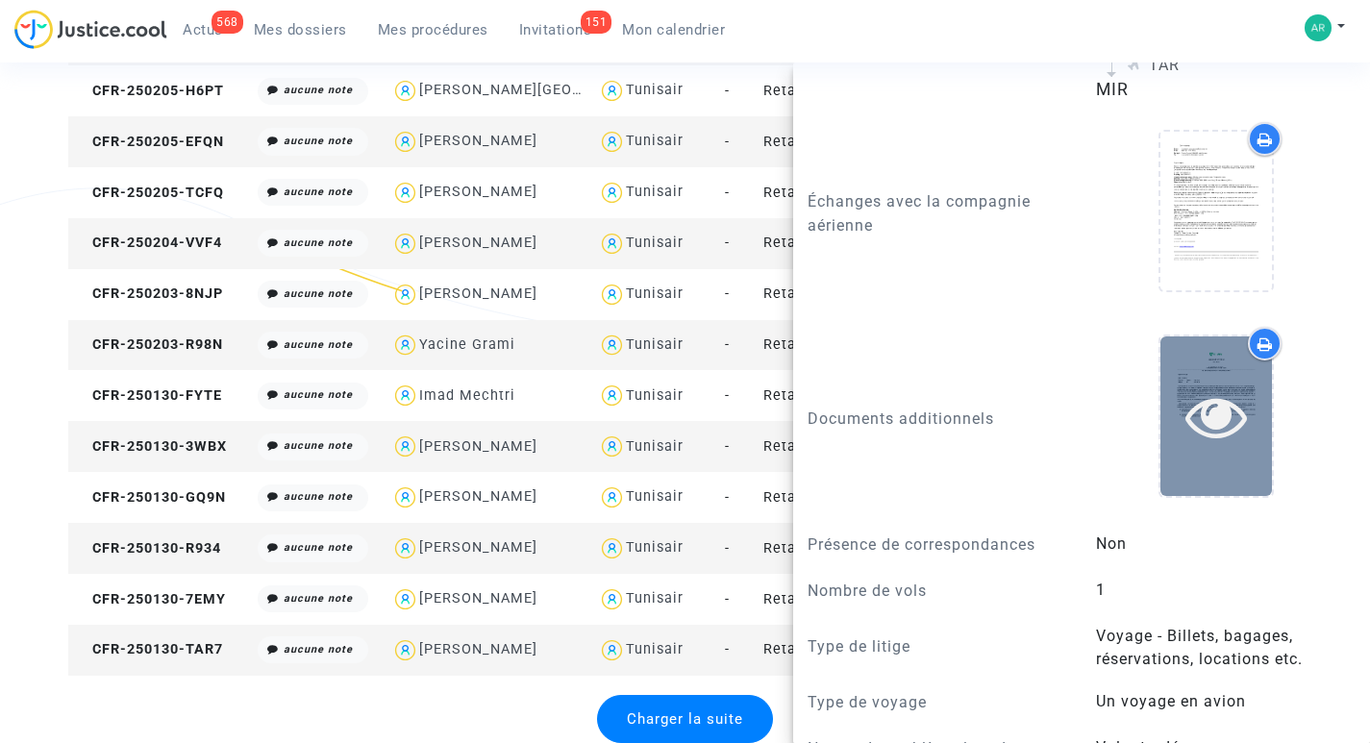
click at [1200, 336] on div at bounding box center [1215, 415] width 111 height 159
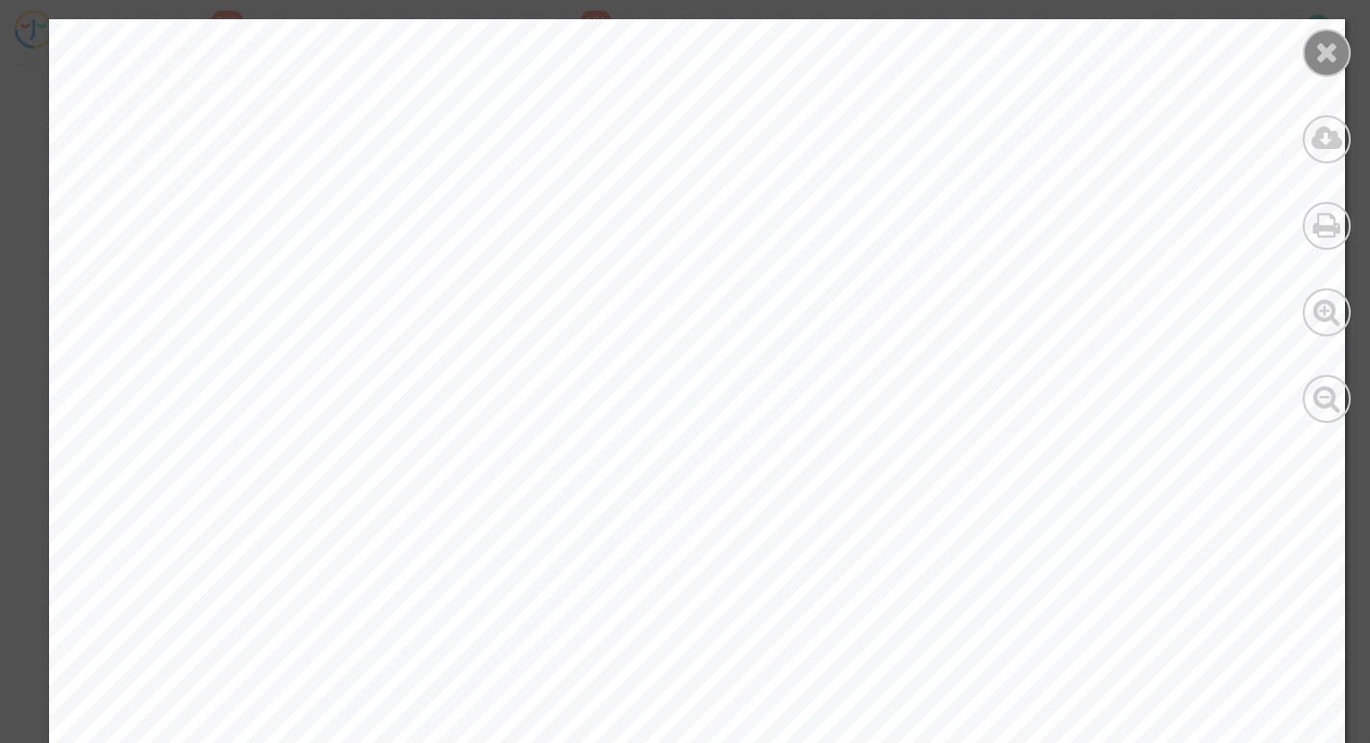
click at [1335, 38] on icon at bounding box center [1327, 51] width 24 height 29
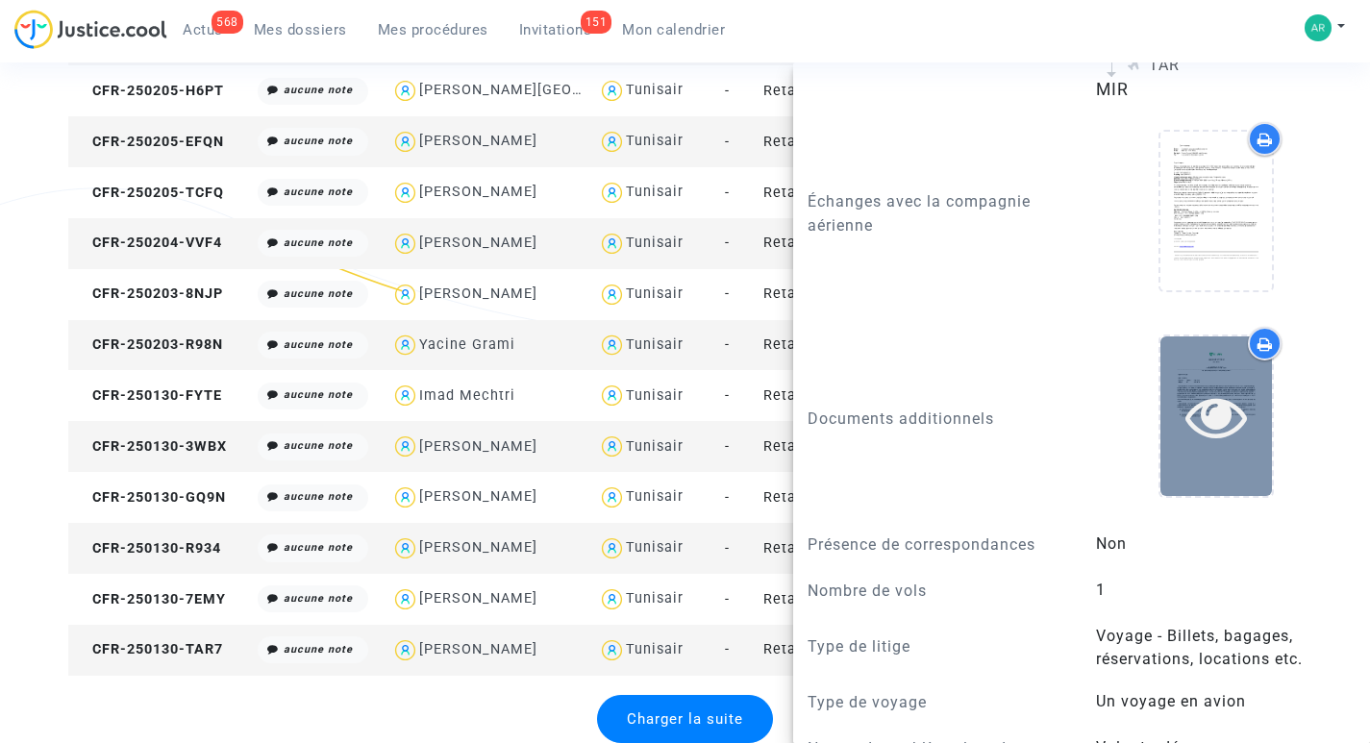
click at [1199, 385] on icon at bounding box center [1216, 416] width 62 height 62
